Goal: Information Seeking & Learning: Check status

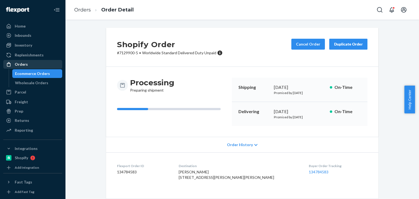
drag, startPoint x: 0, startPoint y: 0, endPoint x: 44, endPoint y: 68, distance: 81.2
click at [29, 80] on div "Wholesale Orders" at bounding box center [31, 82] width 33 height 5
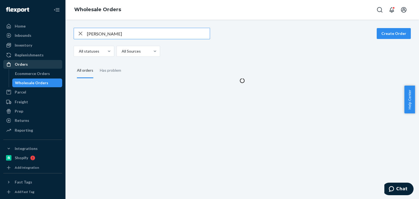
click at [103, 30] on input "Thomas Dawidczyk" at bounding box center [148, 33] width 123 height 11
type input "Eric Woods"
click at [296, 56] on div "All statuses All Sources" at bounding box center [240, 51] width 333 height 11
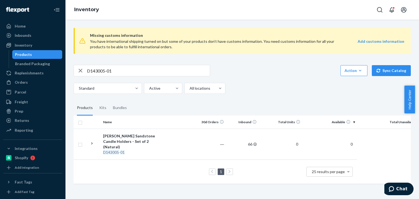
click at [105, 67] on input "D143005-01" at bounding box center [148, 70] width 123 height 11
paste input "R133001-03"
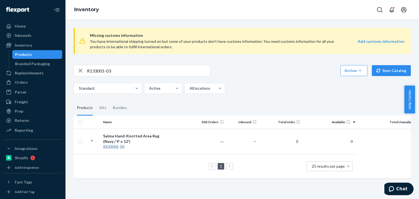
click at [258, 77] on div "R133001-03 Action Create product Create kit or bundle Bulk create products Bulk…" at bounding box center [242, 79] width 337 height 29
click at [114, 70] on input "R133001-03" at bounding box center [148, 70] width 123 height 11
paste input "88011-02"
click at [265, 71] on div "R88011-02 Action Create product Create kit or bundle Bulk create products Bulk …" at bounding box center [242, 70] width 337 height 11
click at [105, 74] on input "R88011-02" at bounding box center [148, 70] width 123 height 11
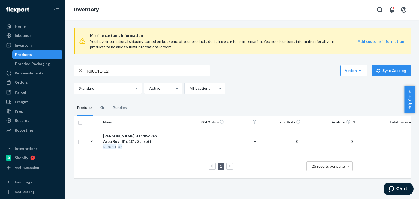
paste input "SKU B86014-26"
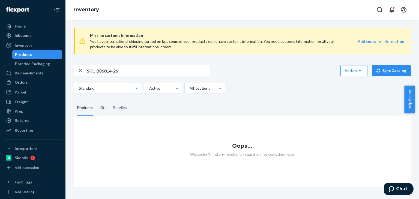
drag, startPoint x: 97, startPoint y: 70, endPoint x: 84, endPoint y: 70, distance: 13.1
click at [84, 70] on div "SKU B86014-26" at bounding box center [142, 70] width 136 height 11
type input "B86014-26"
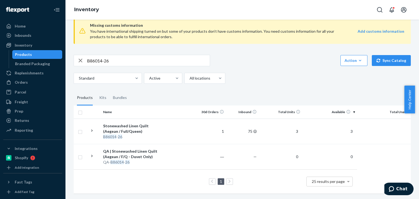
scroll to position [14, 0]
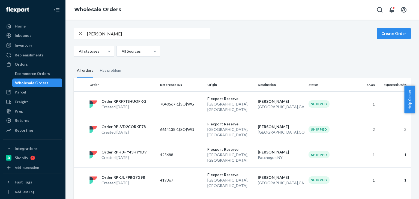
click at [148, 34] on input "Eric Woods" at bounding box center [148, 33] width 123 height 11
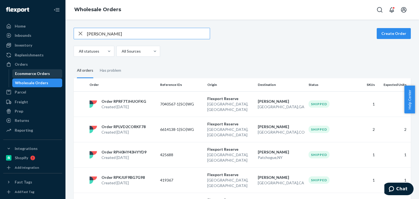
click at [49, 68] on link "Orders" at bounding box center [32, 64] width 59 height 9
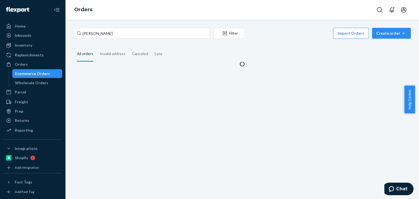
click at [47, 72] on div "Ecommerce Orders" at bounding box center [32, 73] width 35 height 5
click at [105, 35] on input "Melissa Lagace-Nadon" at bounding box center [142, 33] width 136 height 11
paste input "Faith Butcher"
type input "Faith Butcher"
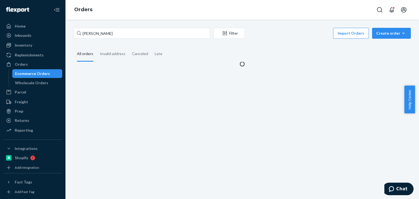
click at [284, 44] on div "Faith Butcher Filter Import Orders Create order Ecommerce order Removal order A…" at bounding box center [242, 47] width 345 height 39
